Goal: Navigation & Orientation: Find specific page/section

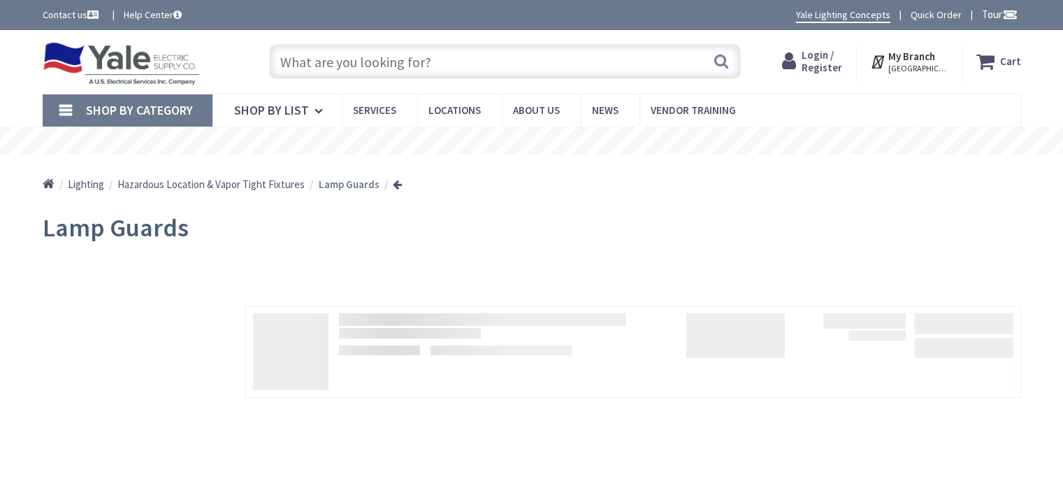
type input "[STREET_ADDRESS]"
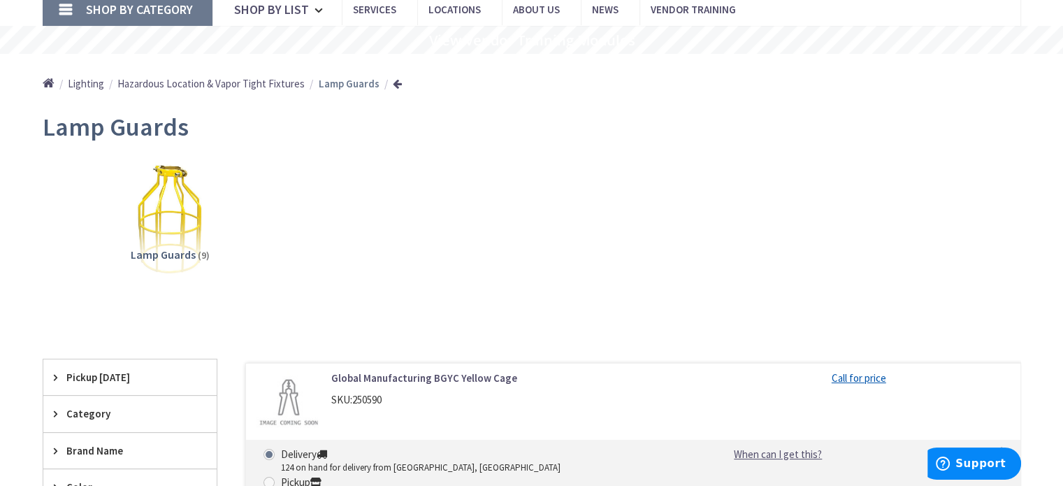
scroll to position [210, 0]
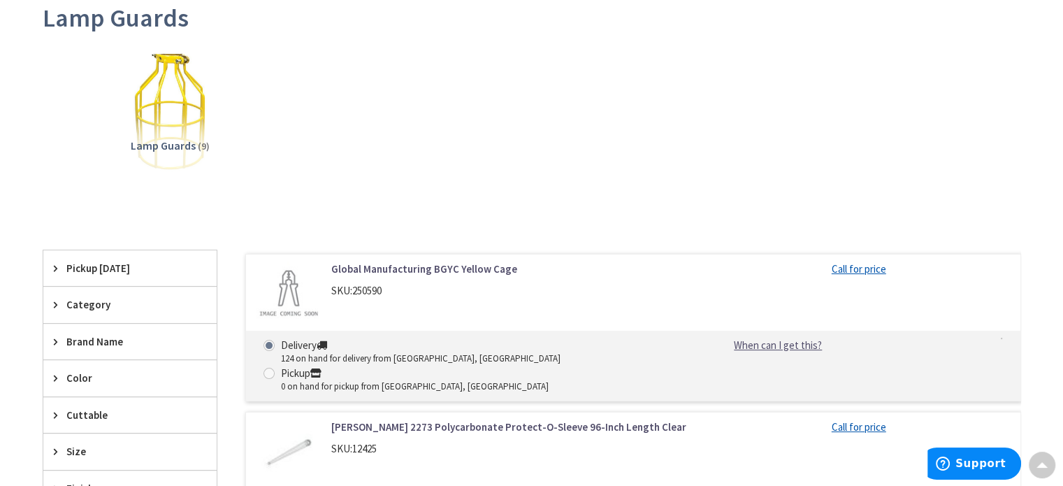
click at [168, 103] on img at bounding box center [169, 110] width 127 height 127
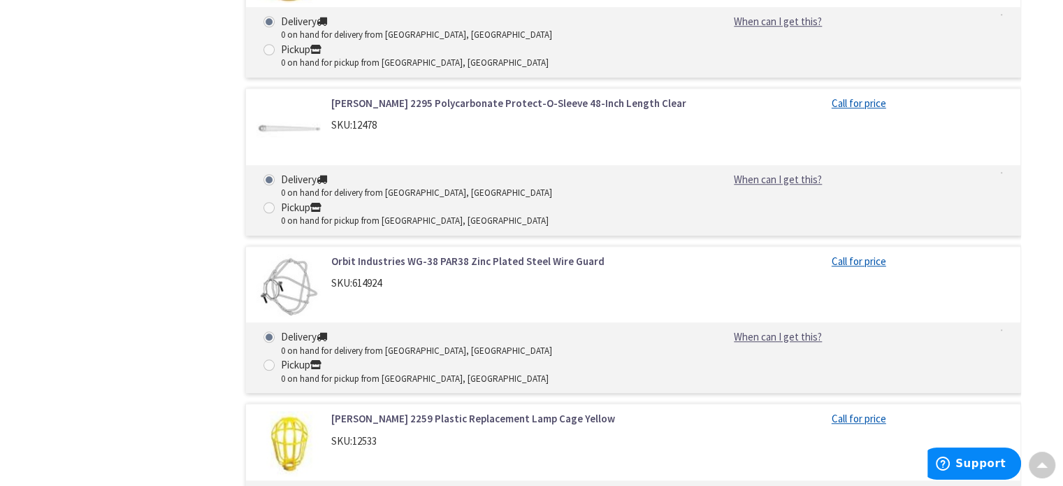
scroll to position [992, 0]
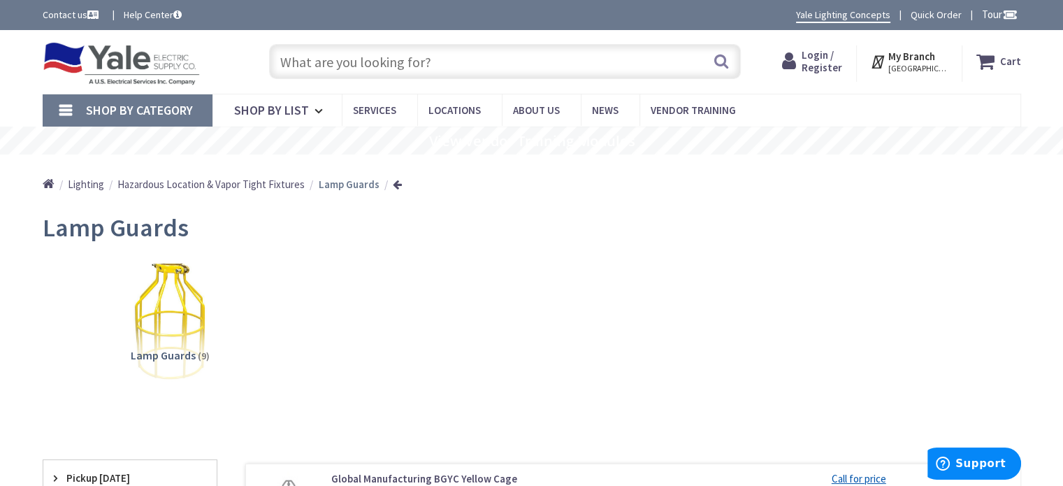
click at [170, 318] on img at bounding box center [169, 320] width 127 height 127
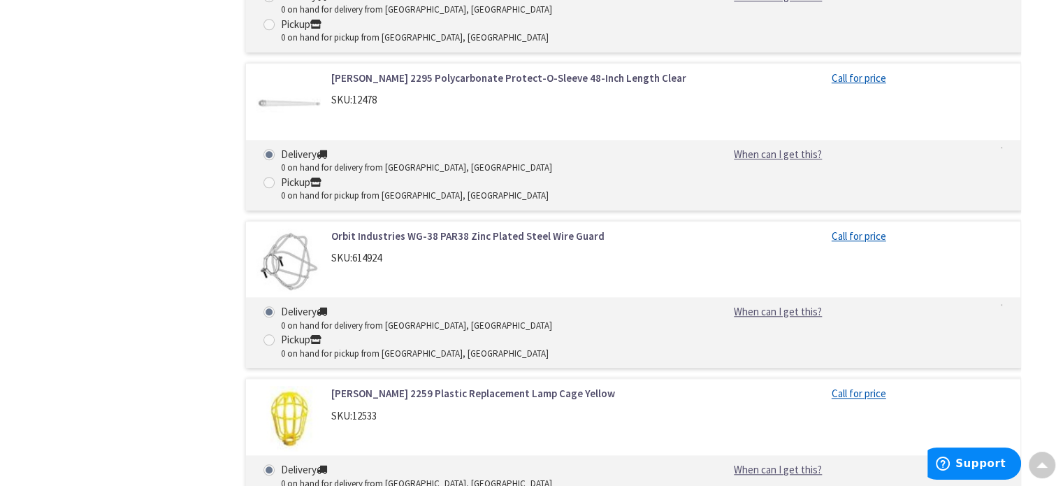
scroll to position [1272, 0]
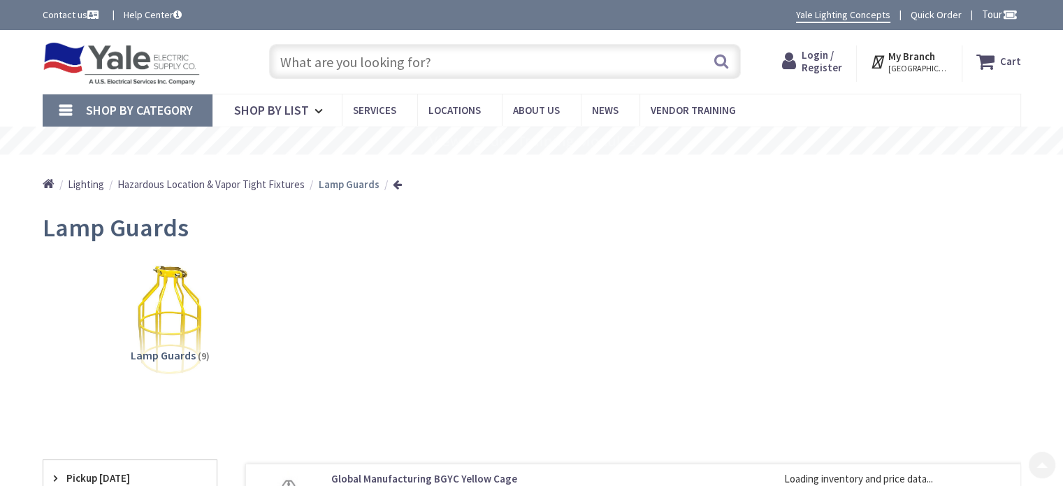
scroll to position [210, 0]
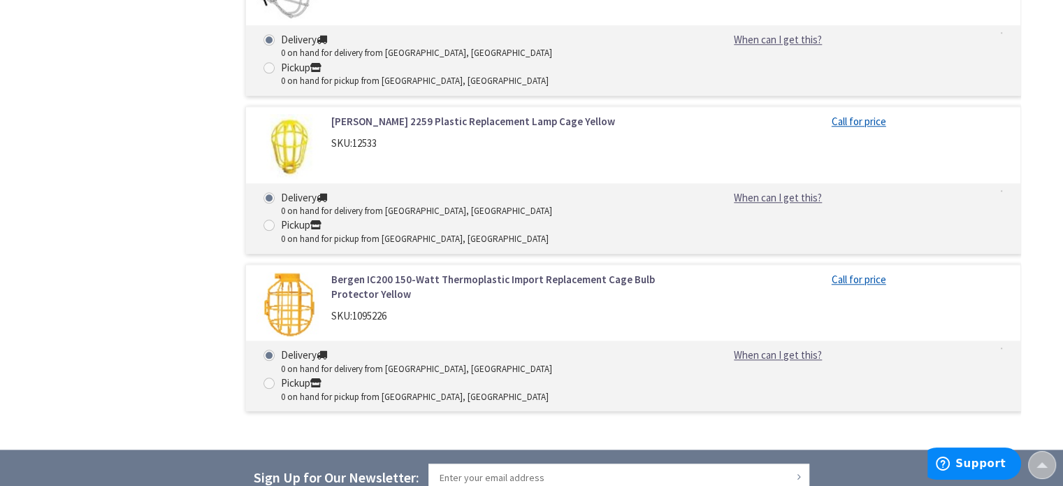
scroll to position [1506, 0]
